Goal: Information Seeking & Learning: Learn about a topic

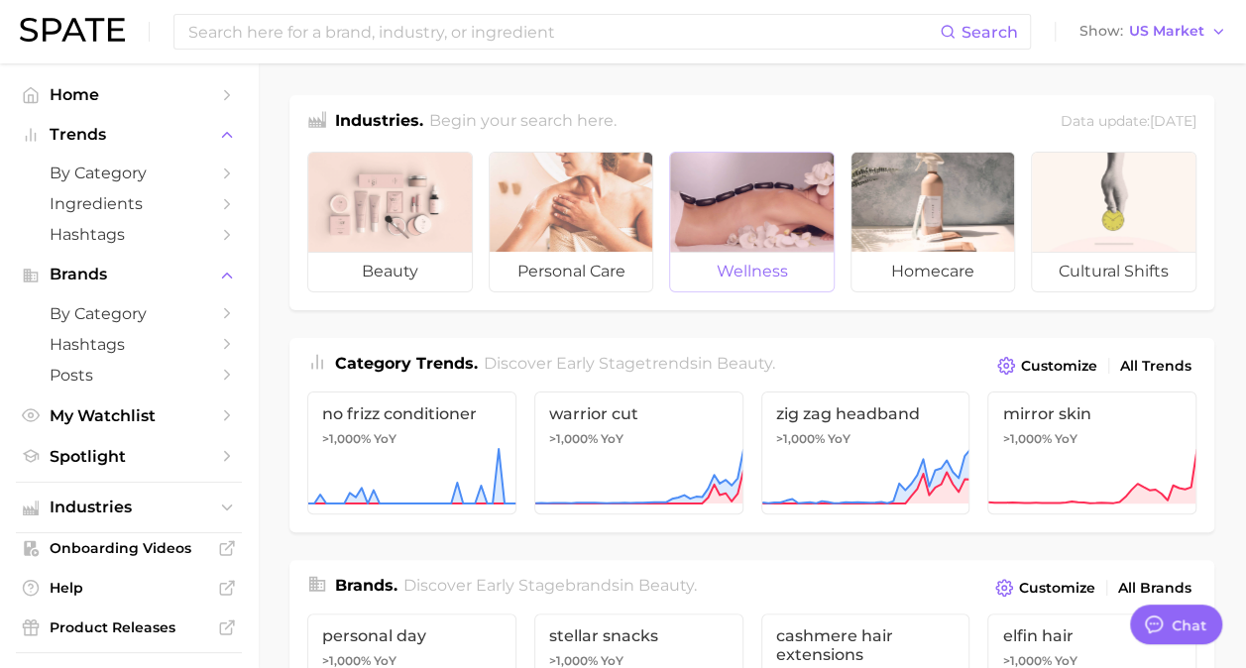
click at [765, 261] on span "wellness" at bounding box center [751, 272] width 163 height 40
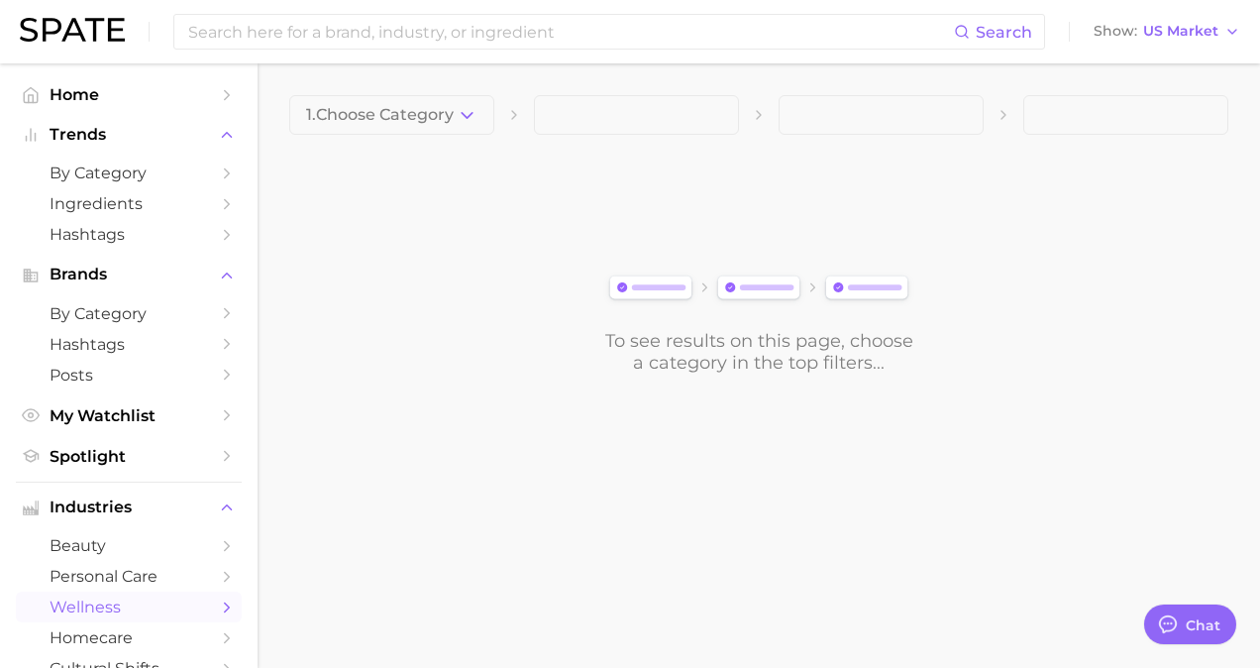
click at [664, 125] on span at bounding box center [636, 115] width 205 height 40
click at [467, 115] on icon "button" at bounding box center [467, 115] width 21 height 21
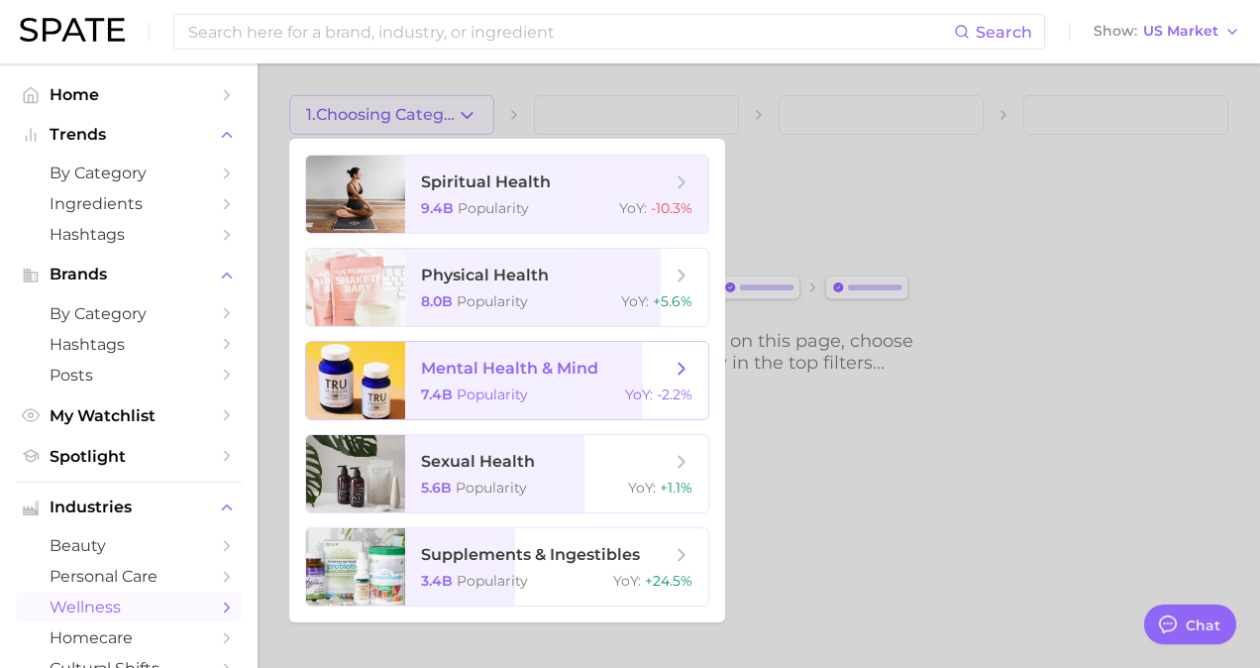
click at [489, 367] on span "mental health & mind" at bounding box center [509, 368] width 177 height 19
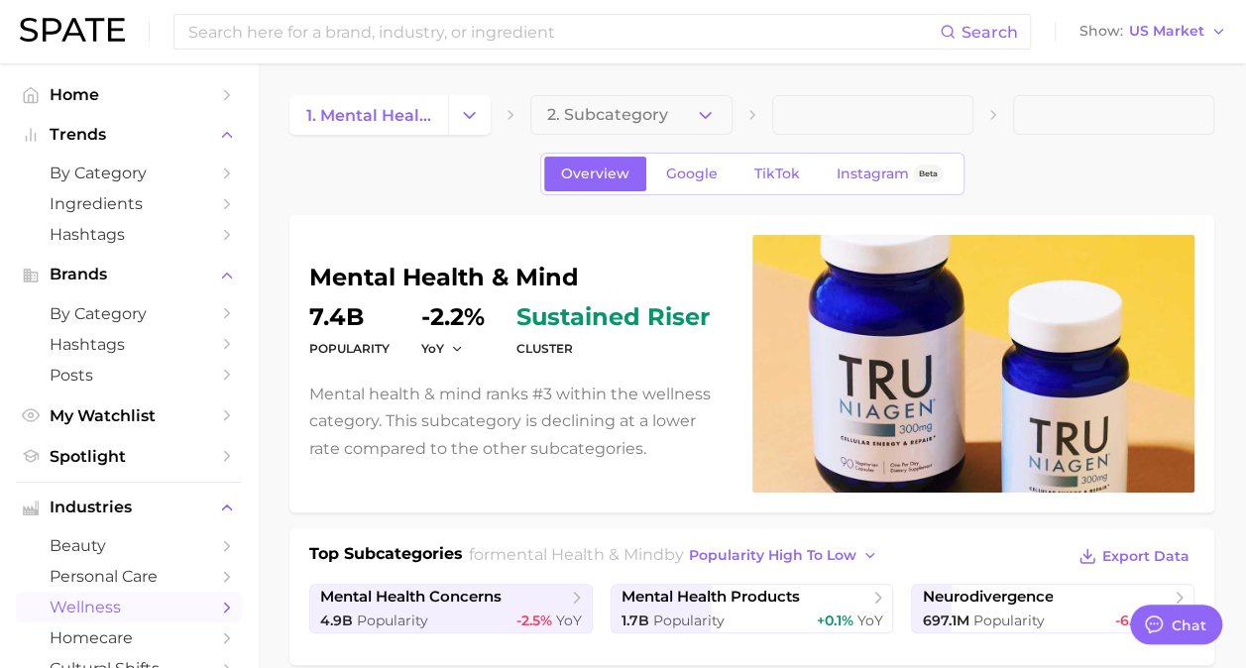
type textarea "x"
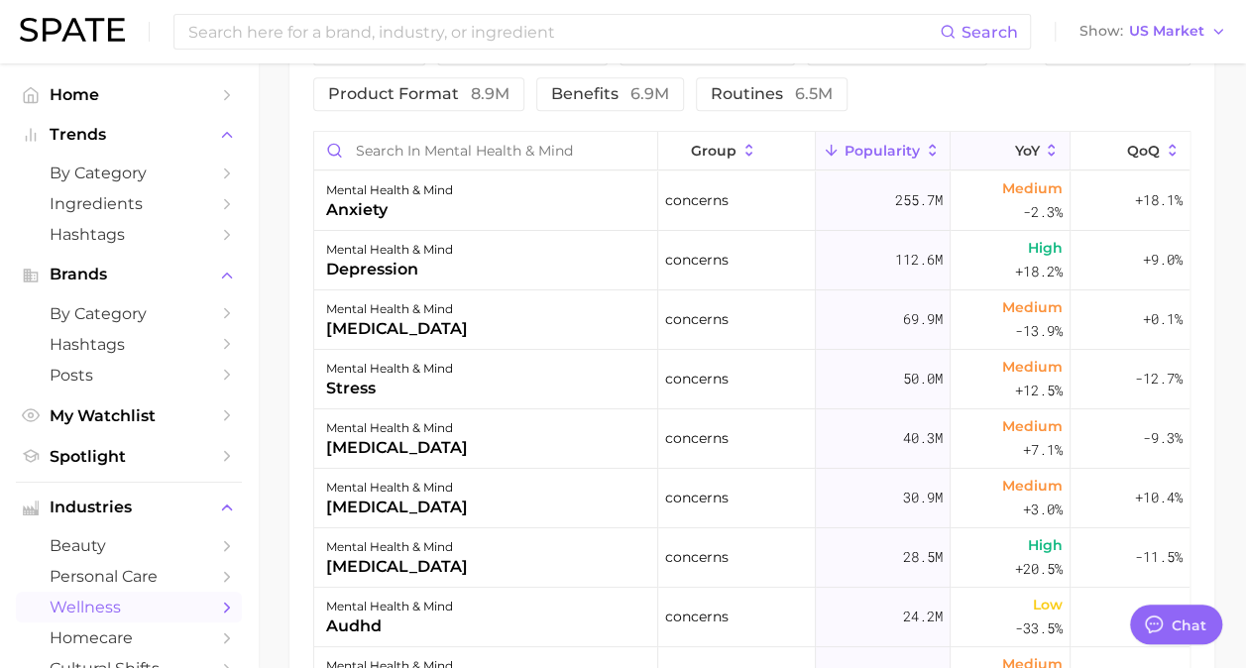
click at [1028, 152] on button "YoY" at bounding box center [1009, 151] width 119 height 39
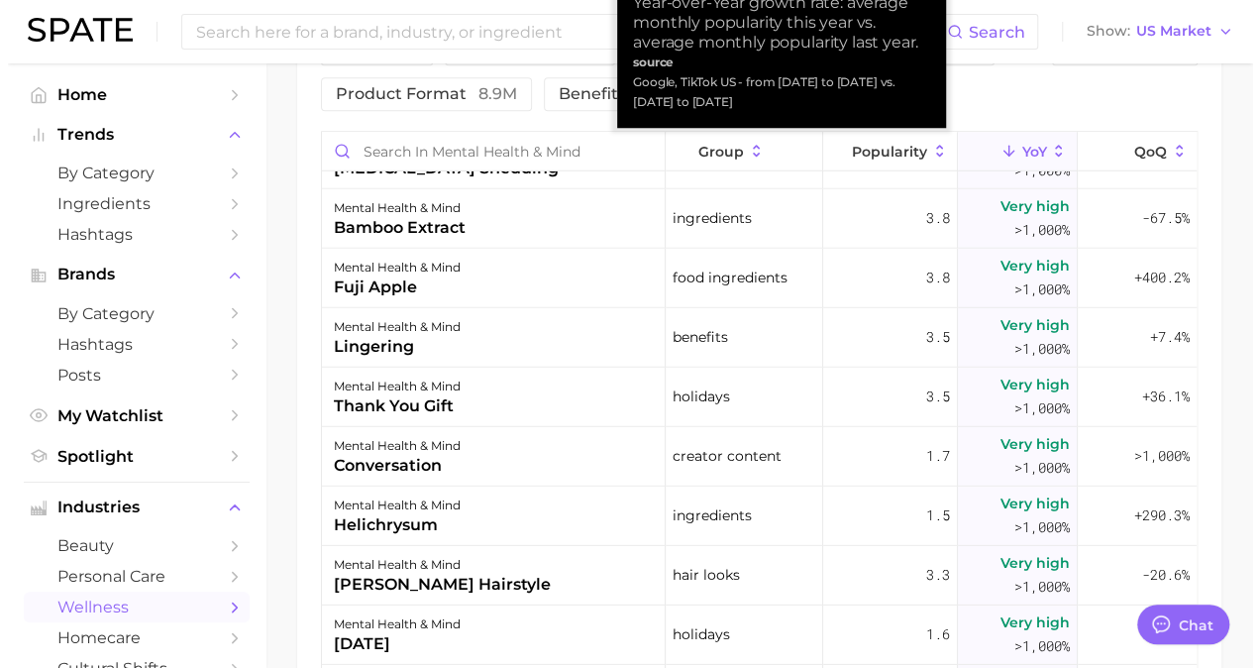
scroll to position [2785, 0]
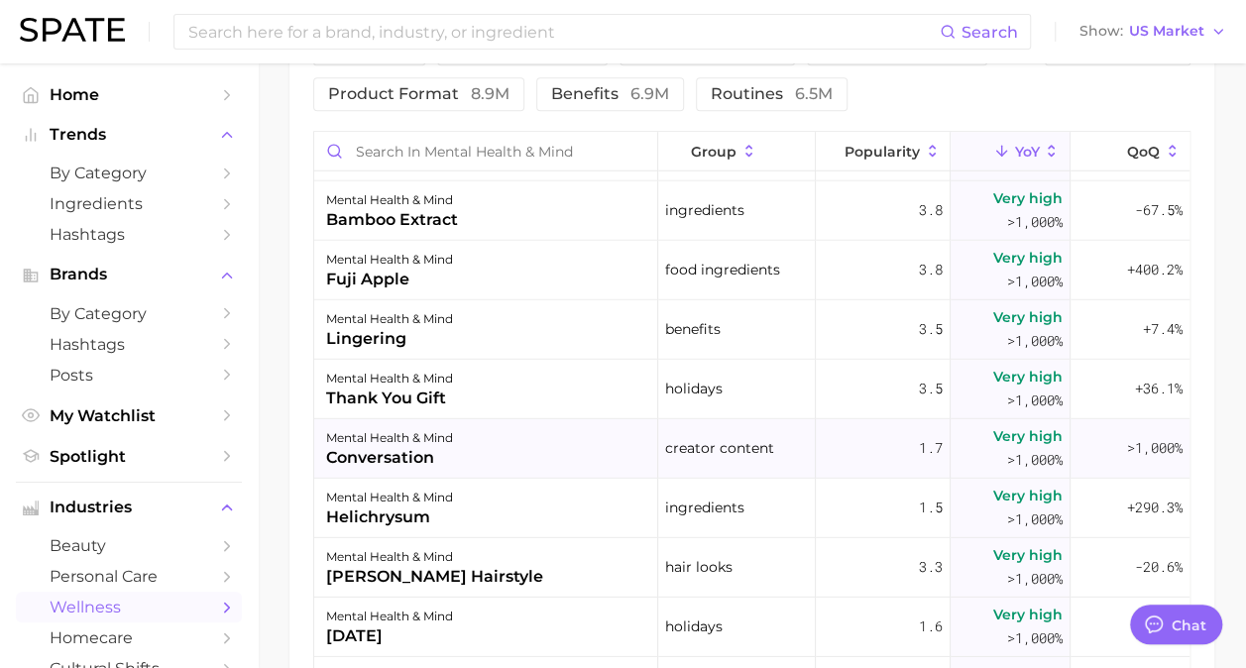
click at [379, 451] on div "conversation" at bounding box center [389, 457] width 127 height 24
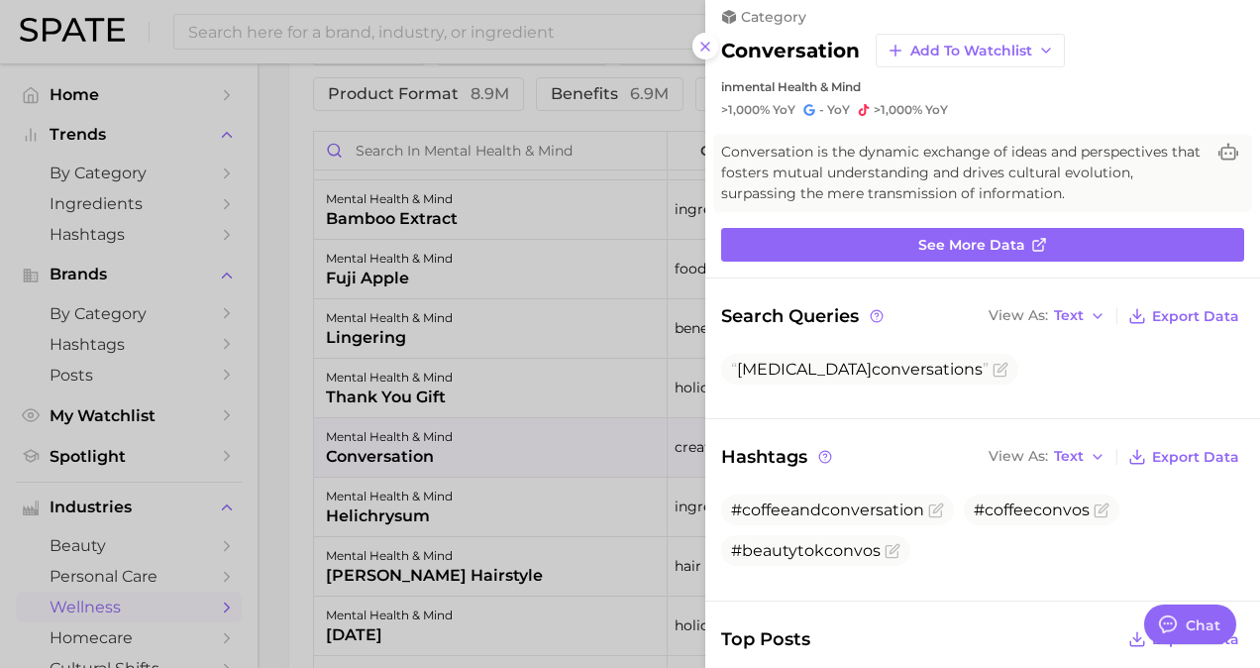
scroll to position [12, 0]
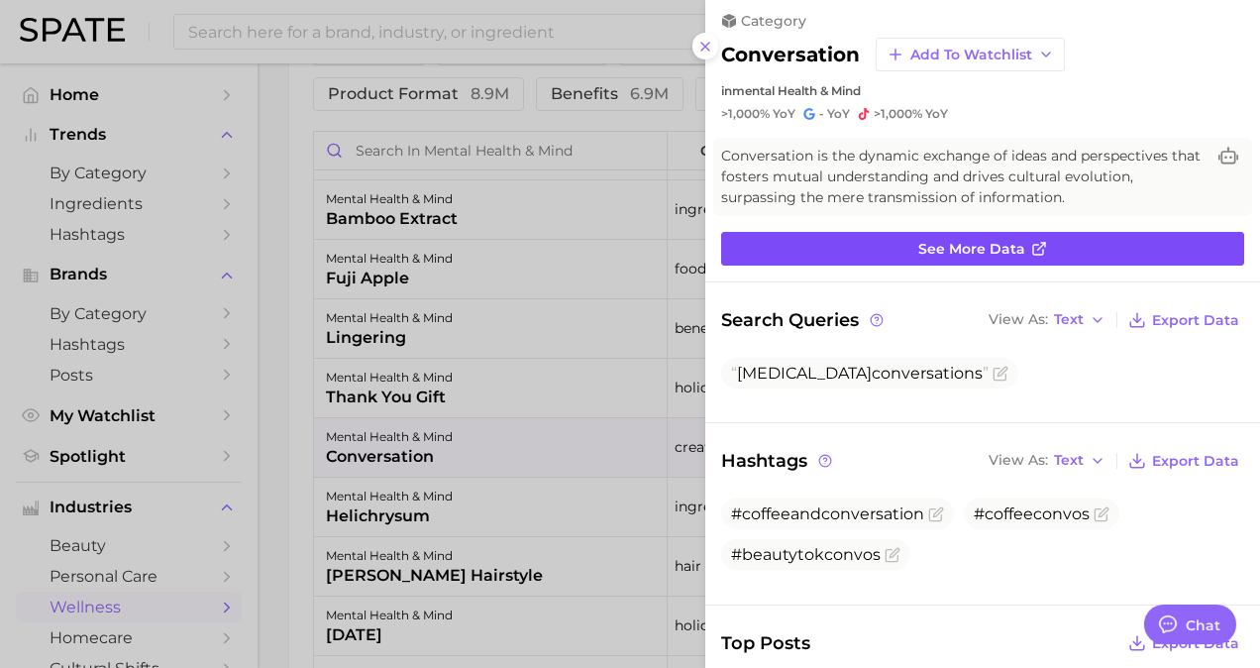
click at [971, 232] on link "See more data" at bounding box center [982, 249] width 523 height 34
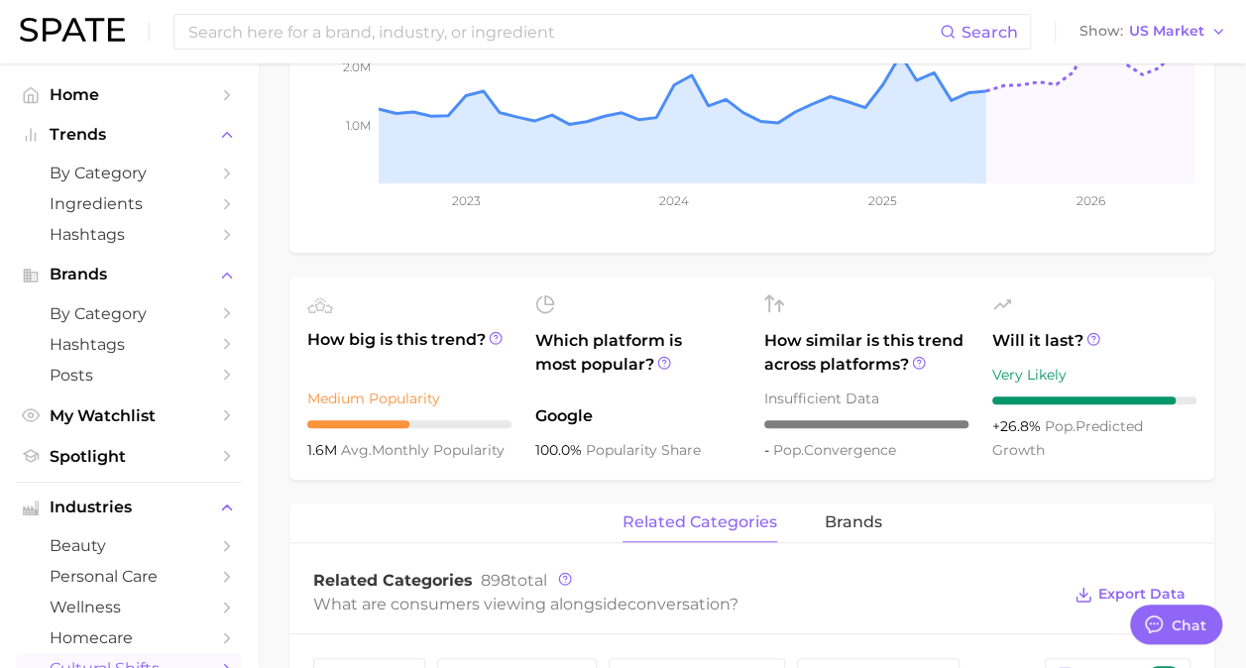
scroll to position [505, 0]
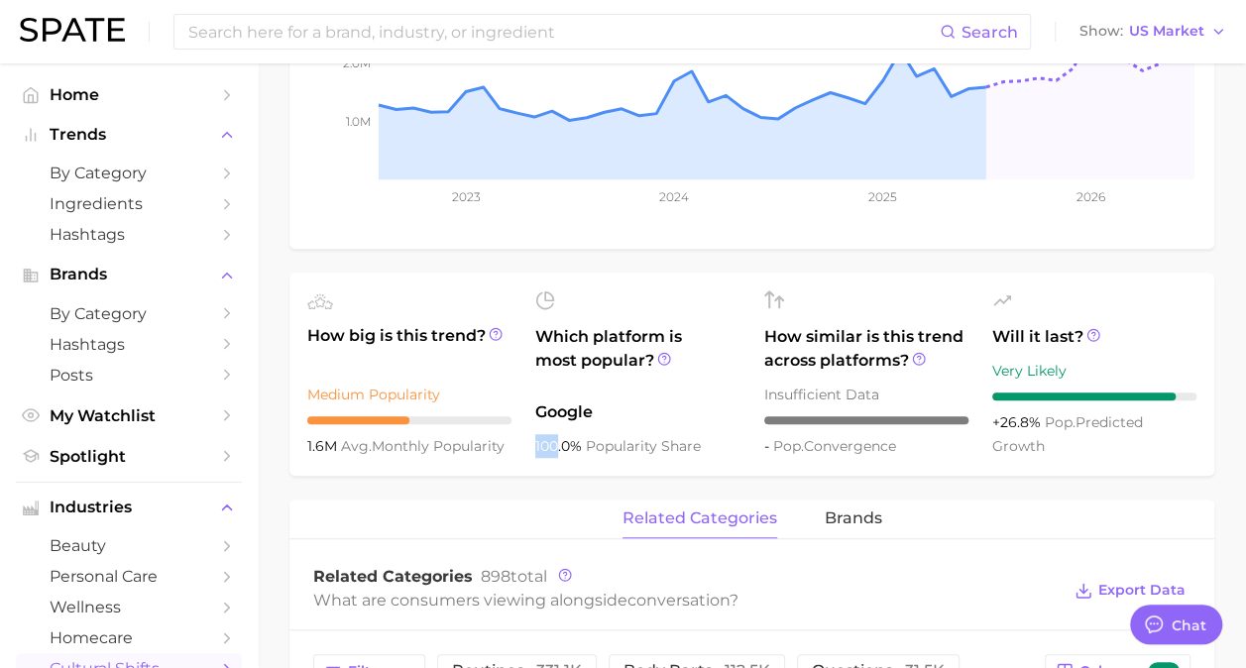
drag, startPoint x: 534, startPoint y: 448, endPoint x: 556, endPoint y: 444, distance: 22.2
click at [556, 444] on ul "How big is this trend? Medium Popularity 1.6m avg. monthly popularity Which pla…" at bounding box center [751, 373] width 924 height 203
click at [488, 495] on div "conversation Add to Watchlist Export Data Conversation is the dynamic exchange …" at bounding box center [751, 577] width 924 height 1735
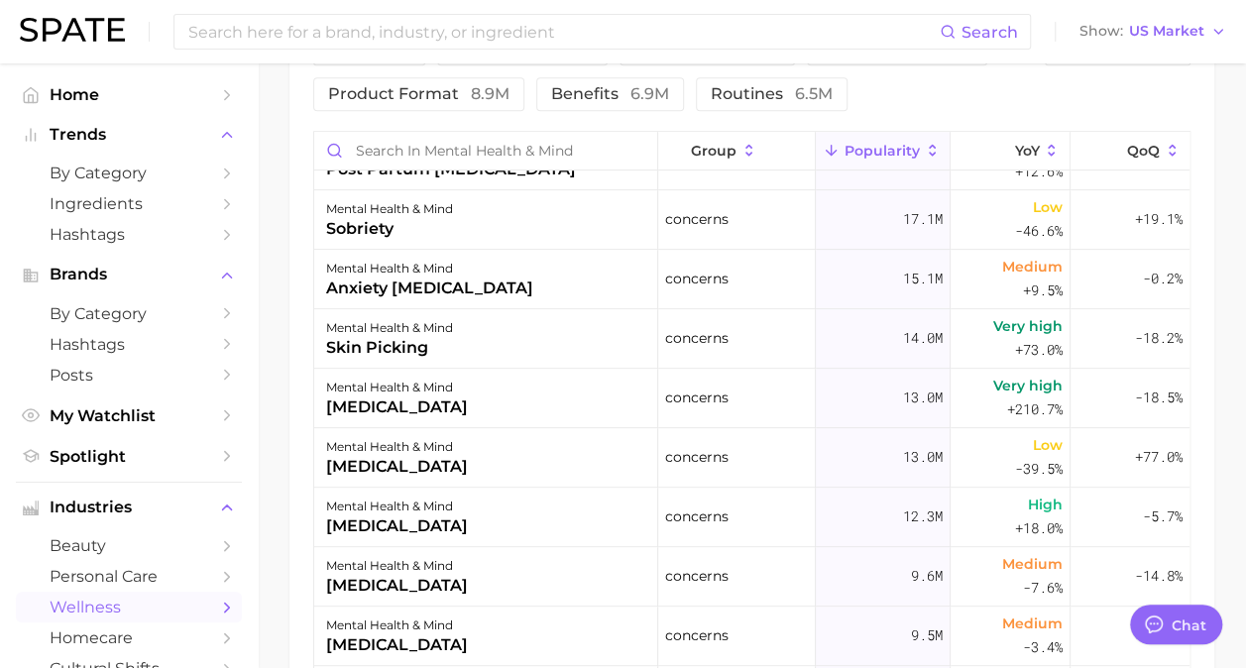
scroll to position [517, 0]
click at [1042, 142] on icon at bounding box center [1051, 151] width 18 height 18
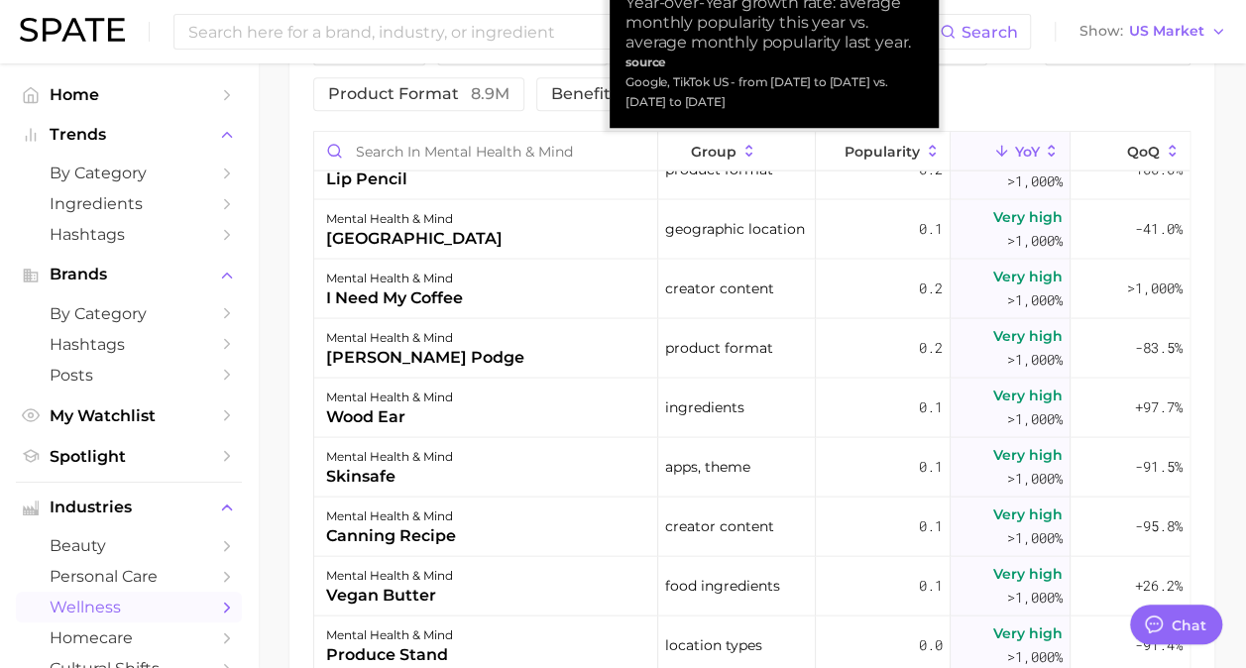
scroll to position [5985, 0]
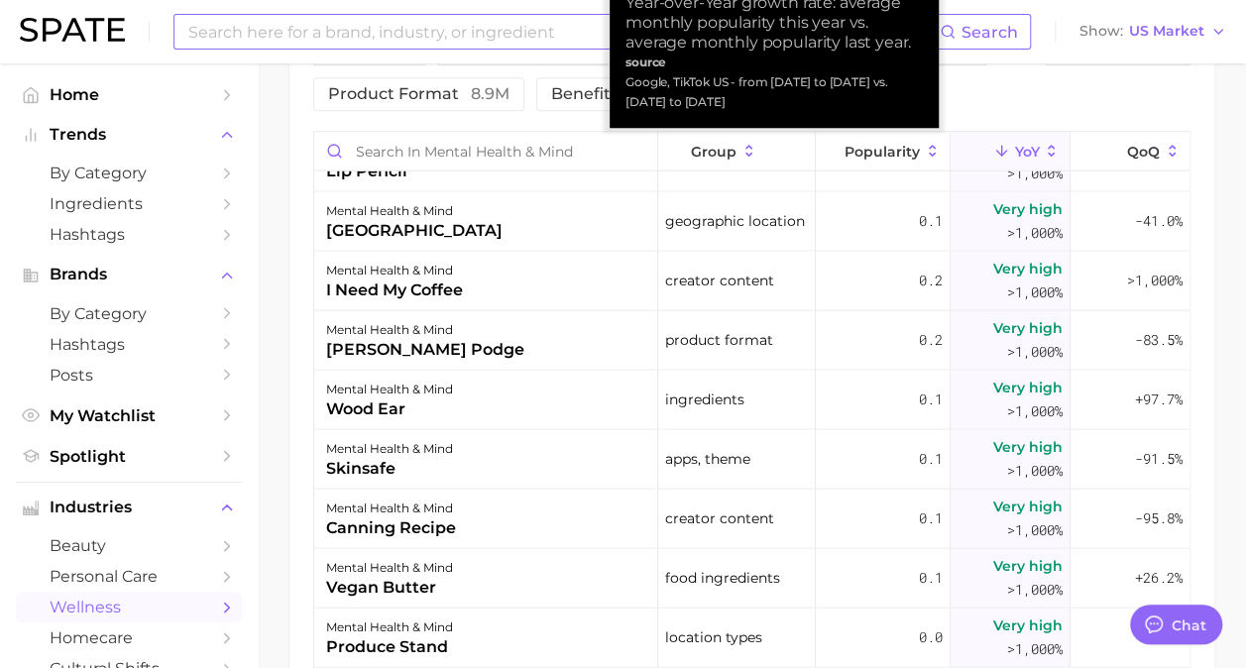
click at [499, 29] on input at bounding box center [562, 32] width 753 height 34
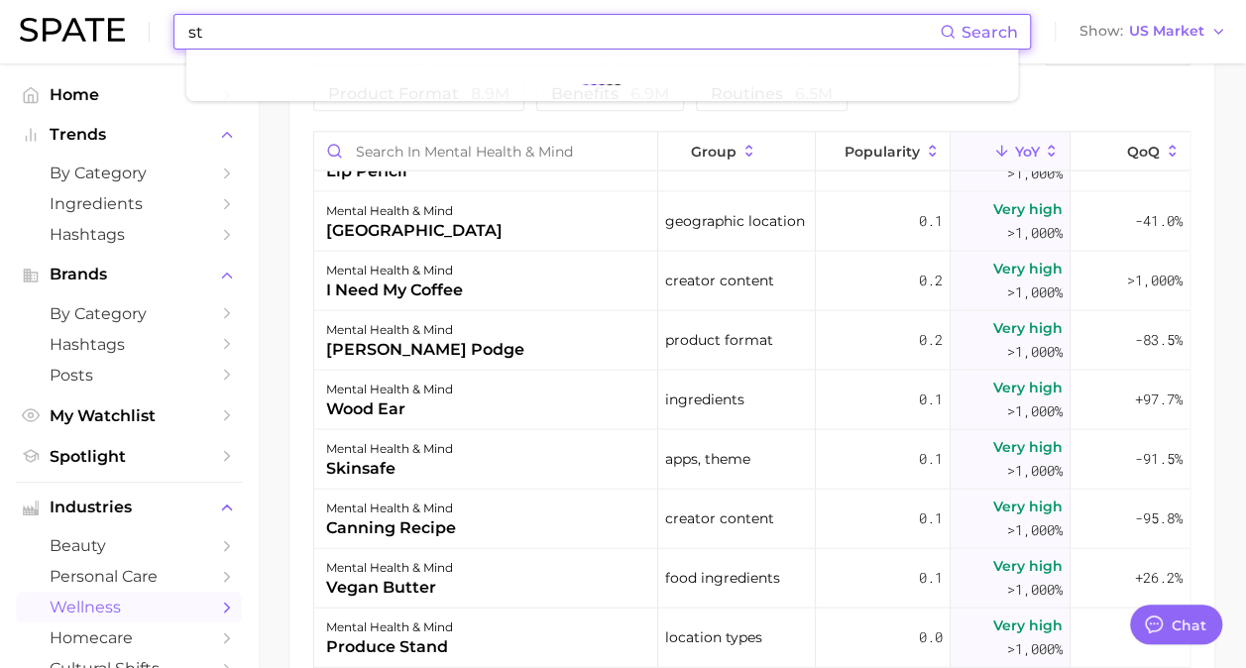
type input "s"
type input "m"
type input "coaching"
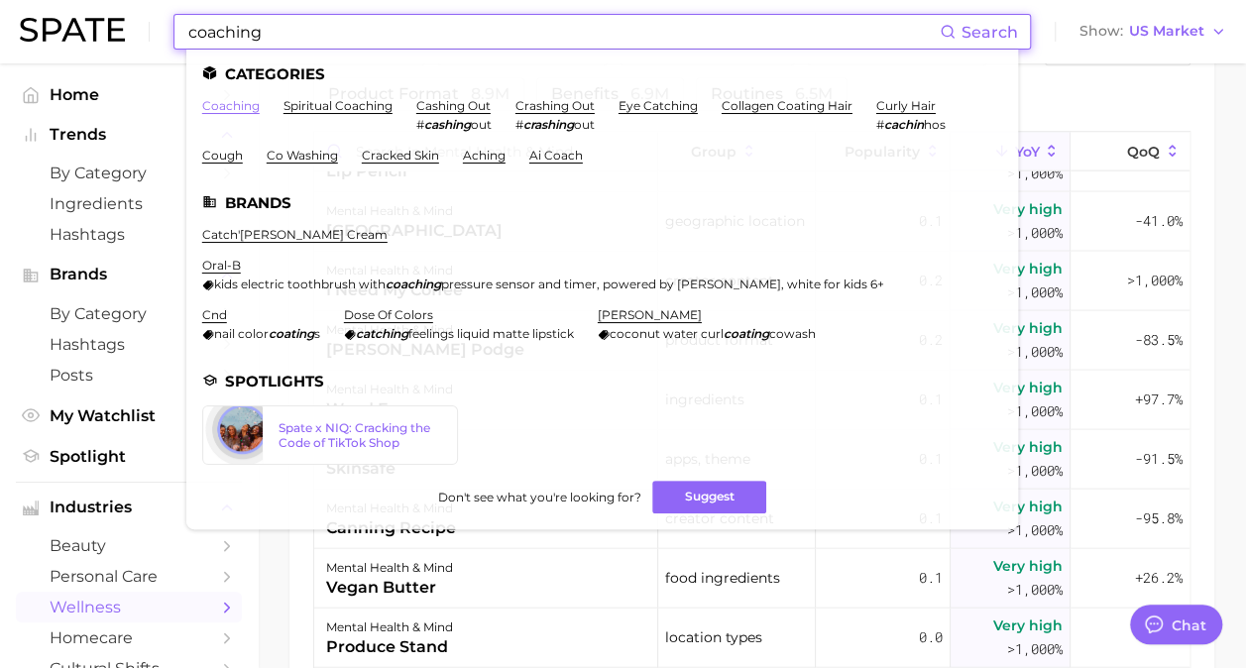
click at [251, 109] on link "coaching" at bounding box center [230, 105] width 57 height 15
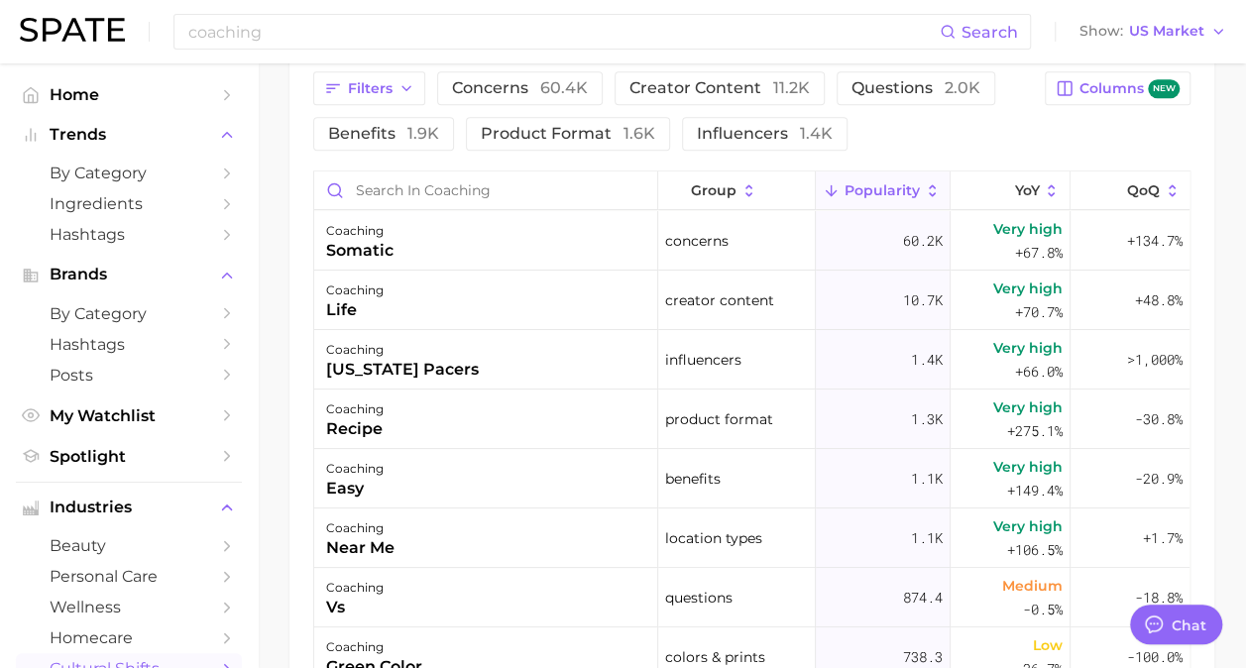
scroll to position [1086, 0]
click at [440, 319] on div "coaching life" at bounding box center [486, 301] width 344 height 59
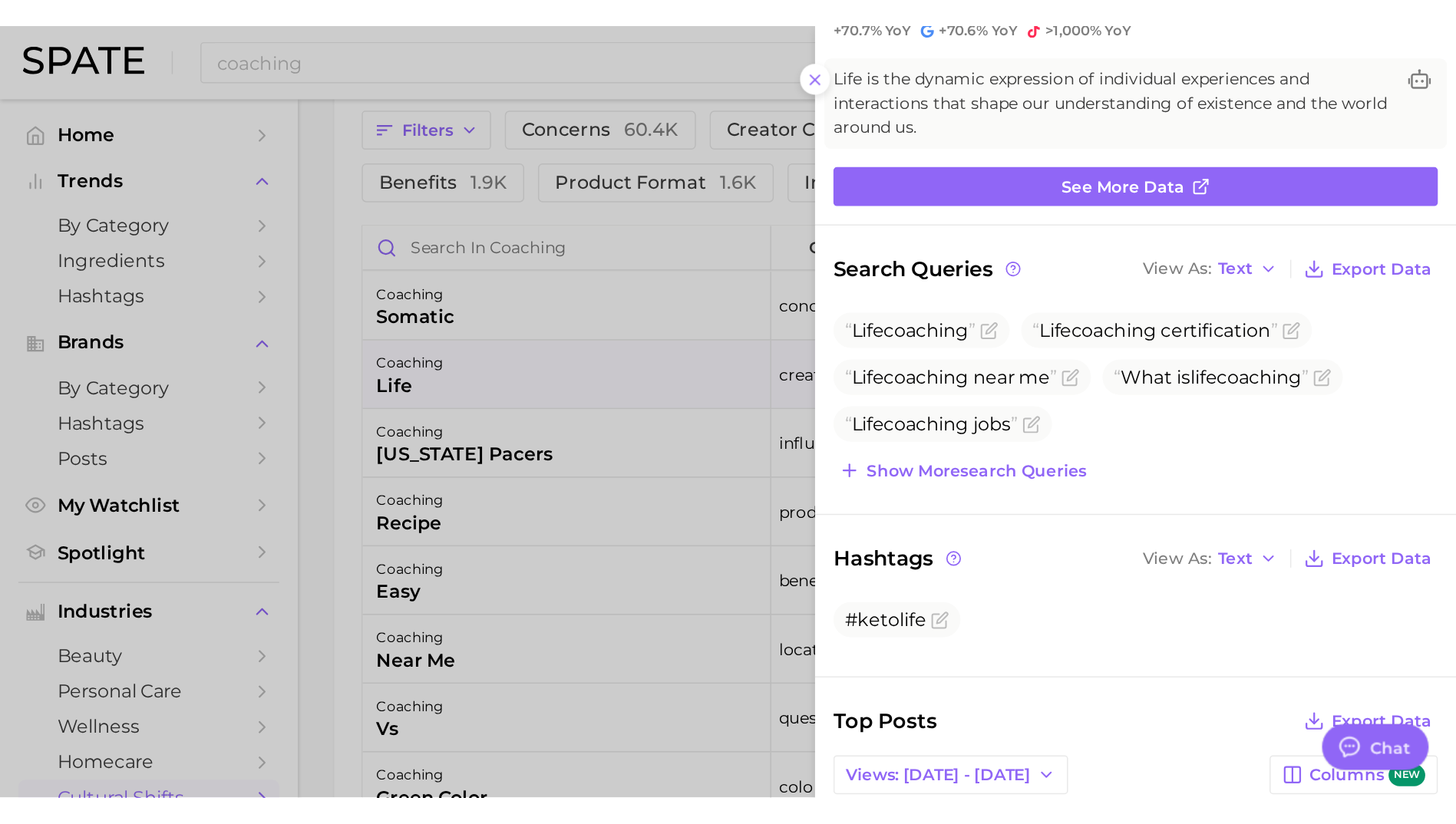
scroll to position [0, 0]
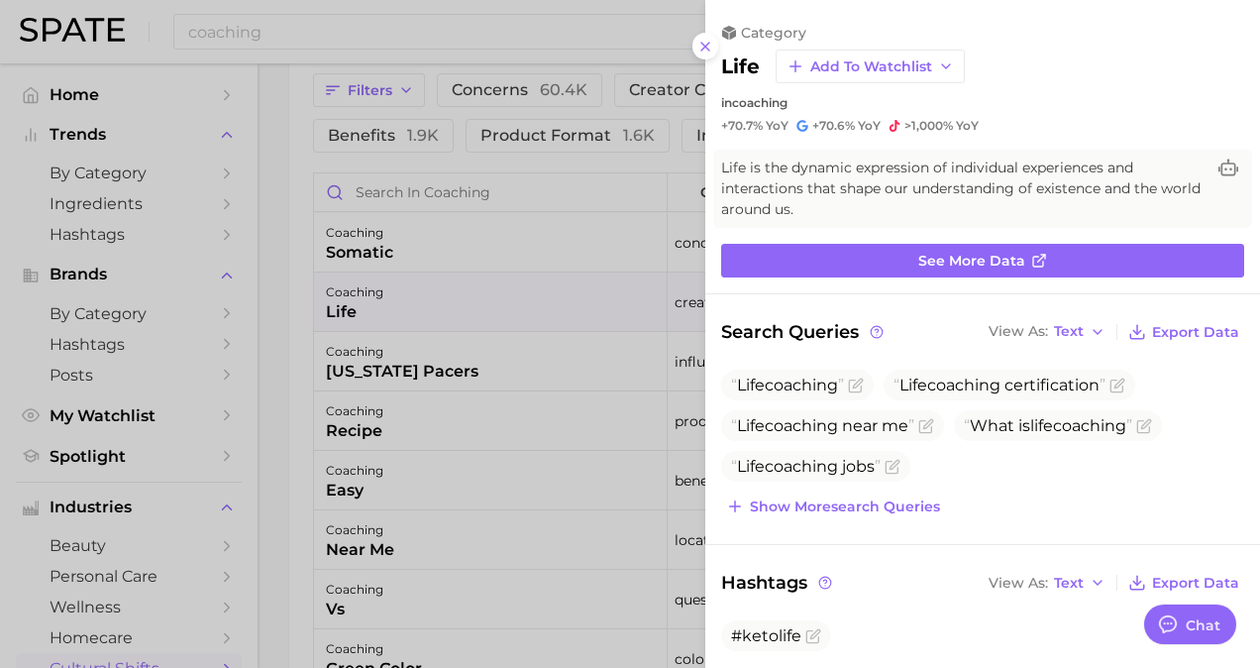
click at [693, 33] on button at bounding box center [706, 46] width 27 height 27
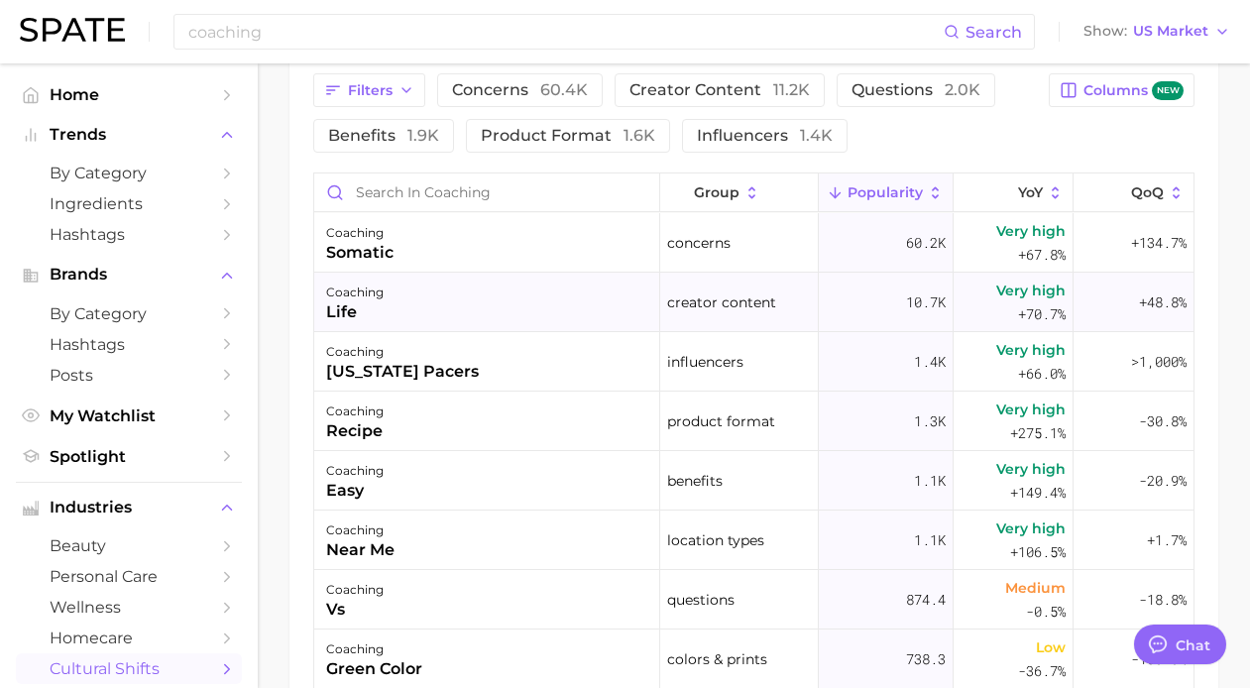
type textarea "x"
